Goal: Transaction & Acquisition: Purchase product/service

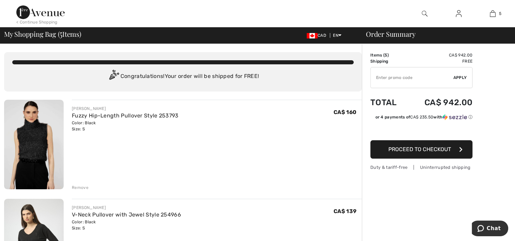
click at [80, 185] on div "Remove" at bounding box center [80, 187] width 17 height 6
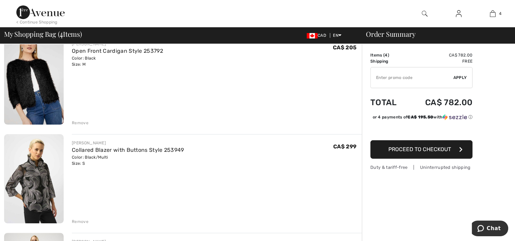
scroll to position [150, 0]
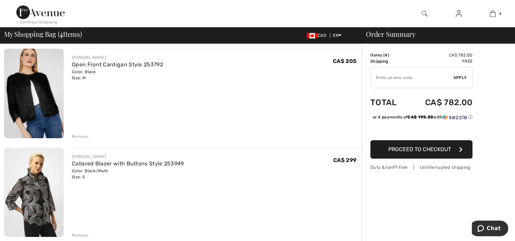
click at [81, 233] on div "Remove" at bounding box center [80, 235] width 17 height 6
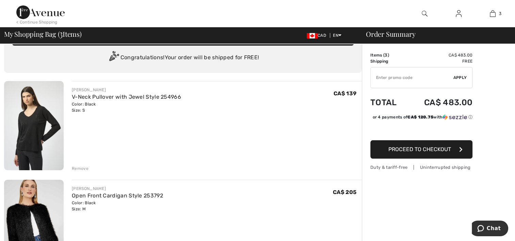
scroll to position [14, 0]
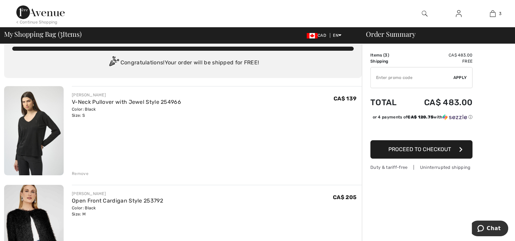
click at [81, 171] on div "Remove" at bounding box center [80, 173] width 17 height 6
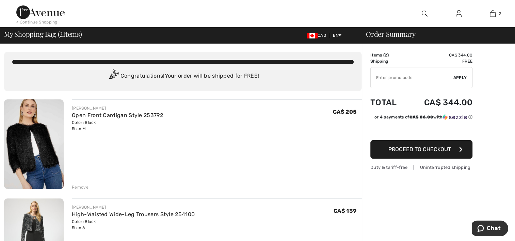
scroll to position [0, 0]
click at [374, 77] on input "TEXT" at bounding box center [411, 77] width 83 height 20
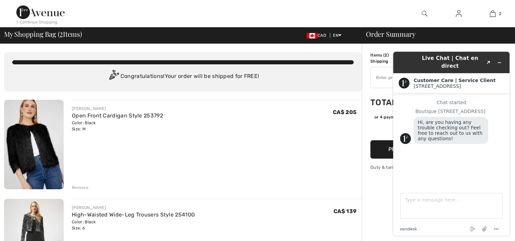
click at [298, 184] on div "Remove" at bounding box center [217, 186] width 290 height 7
click at [374, 77] on input "TEXT" at bounding box center [411, 77] width 83 height 20
click at [499, 60] on icon "Minimize widget" at bounding box center [499, 62] width 5 height 5
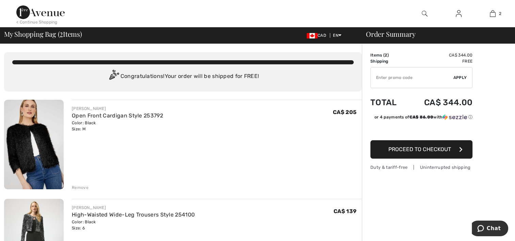
click at [374, 78] on input "TEXT" at bounding box center [411, 77] width 83 height 20
type input "GC005093934"
click at [460, 76] on span "Apply" at bounding box center [460, 77] width 14 height 6
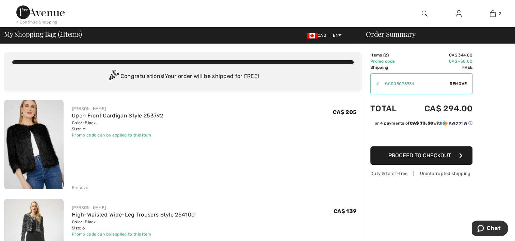
click at [452, 153] on button "Proceed to Checkout" at bounding box center [421, 155] width 102 height 18
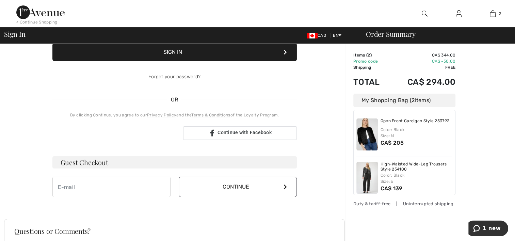
scroll to position [109, 0]
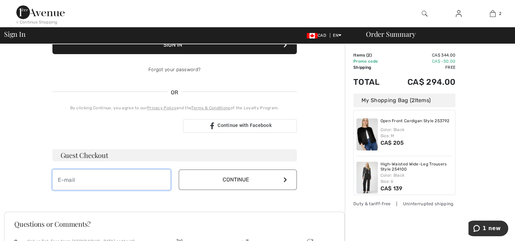
click at [54, 175] on input "email" at bounding box center [111, 179] width 118 height 20
type input "[EMAIL_ADDRESS][DOMAIN_NAME]"
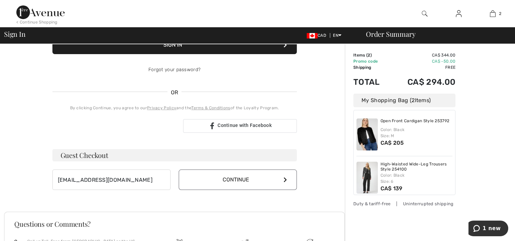
click at [224, 175] on button "Continue" at bounding box center [238, 179] width 118 height 20
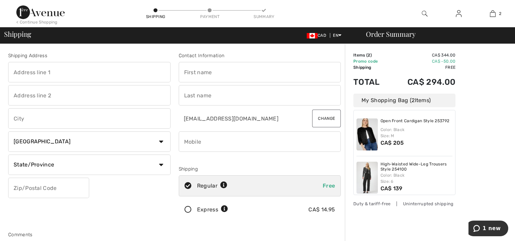
click at [12, 69] on input "text" at bounding box center [89, 72] width 162 height 20
type input "1809 RUE DES OUTARDES"
type input "SAINT-LAZARE"
select select "QC"
type input "J7T3G9"
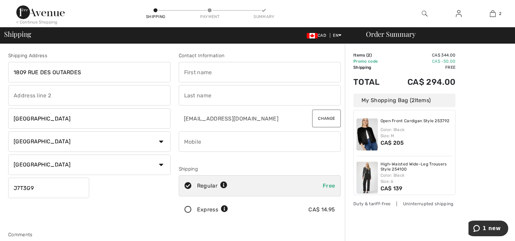
type input "Johanne"
type input "Syms"
type input "14504552424"
click at [138, 205] on div "Shipping Address 1809 RUE DES OUTARDES SAINT-LAZARE Country Canada United State…" at bounding box center [89, 137] width 170 height 171
click at [277, 215] on div "Express CA$ 14.95" at bounding box center [260, 209] width 162 height 21
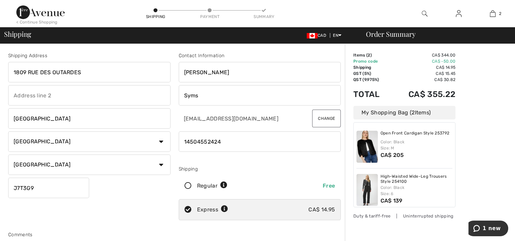
click at [186, 184] on icon at bounding box center [188, 185] width 18 height 7
radio input "true"
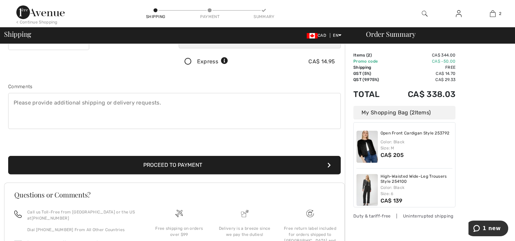
scroll to position [149, 0]
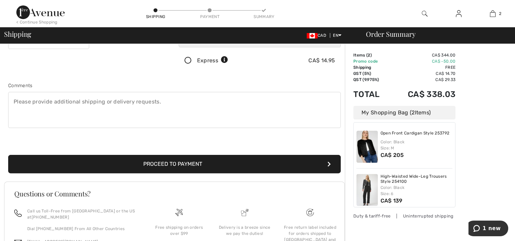
click at [189, 160] on button "Proceed to Payment" at bounding box center [174, 164] width 332 height 18
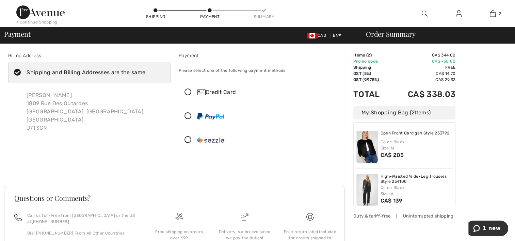
click at [187, 91] on icon at bounding box center [188, 92] width 18 height 7
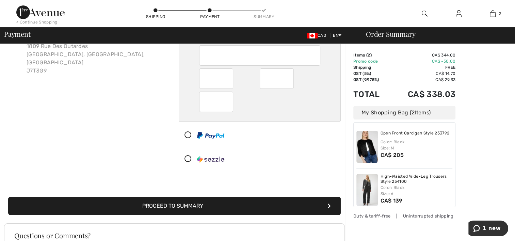
scroll to position [71, 0]
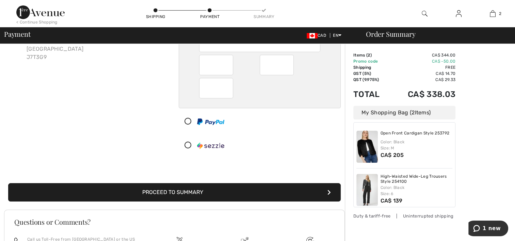
click at [198, 188] on button "Proceed to Summary" at bounding box center [174, 192] width 332 height 18
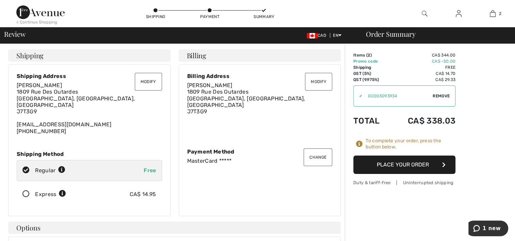
click at [380, 162] on button "Place Your Order" at bounding box center [404, 164] width 102 height 18
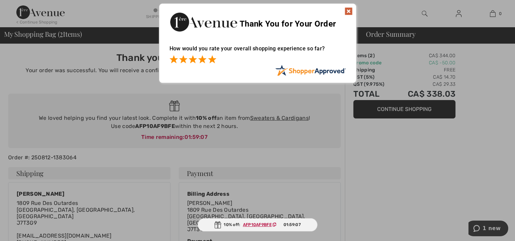
click at [210, 58] on span at bounding box center [212, 59] width 8 height 8
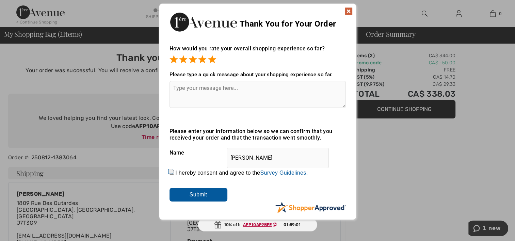
click at [204, 193] on input "Submit" at bounding box center [198, 195] width 58 height 14
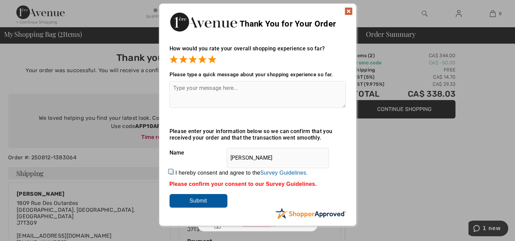
click at [349, 9] on img at bounding box center [348, 11] width 8 height 8
